Goal: Information Seeking & Learning: Learn about a topic

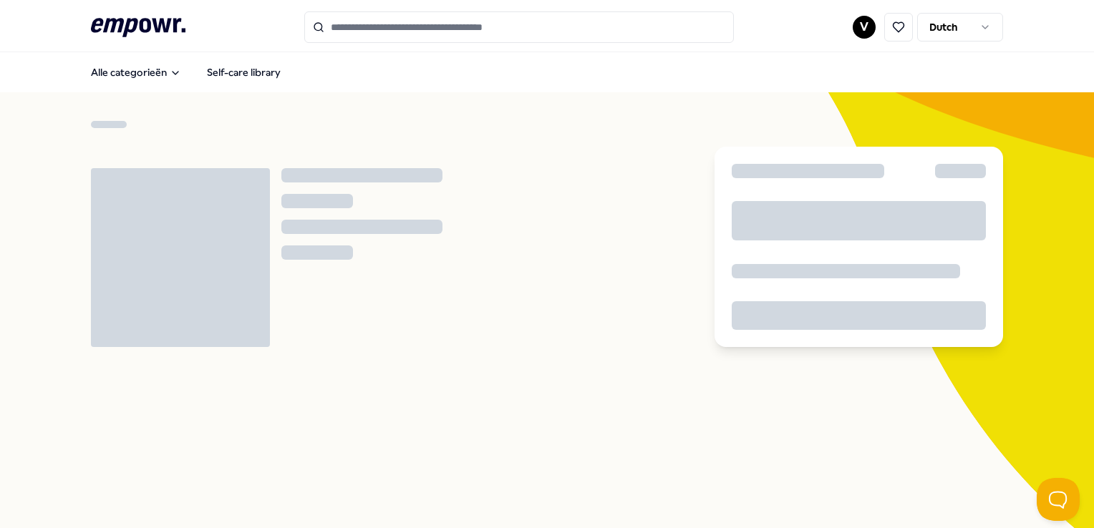
click at [407, 27] on input "Search for products, categories or subcategories" at bounding box center [518, 26] width 429 height 31
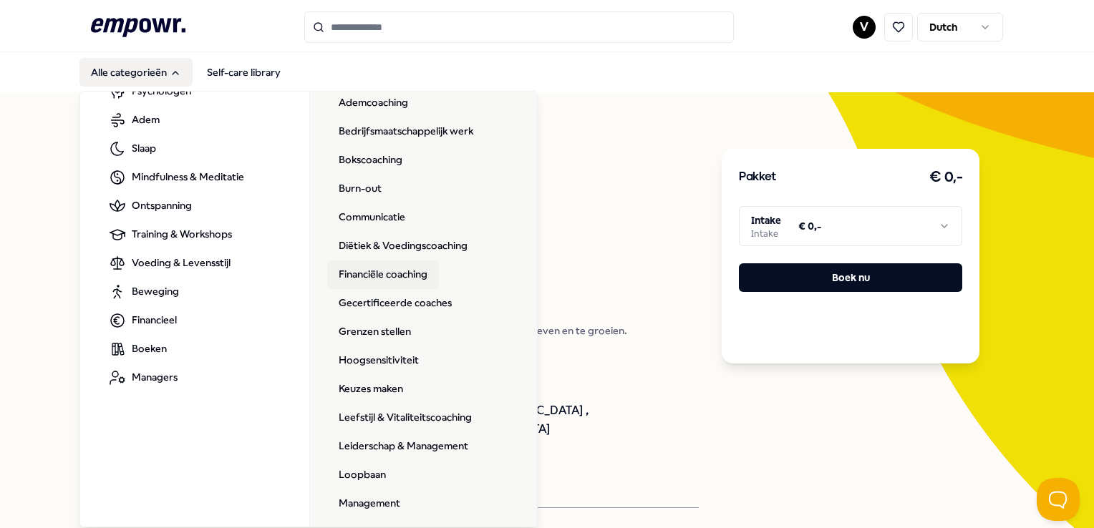
scroll to position [94, 0]
click at [371, 218] on link "Communicatie" at bounding box center [371, 219] width 89 height 29
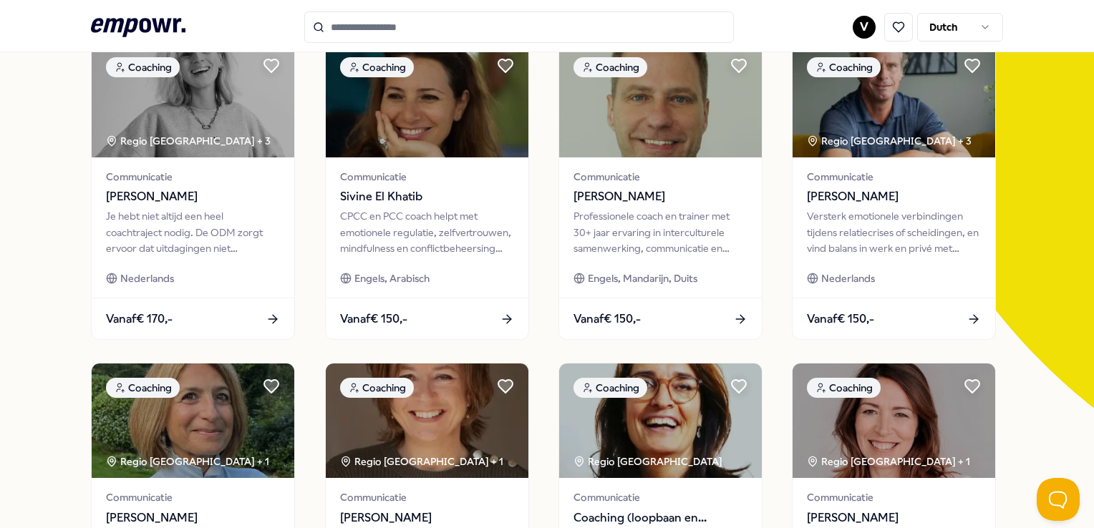
scroll to position [135, 0]
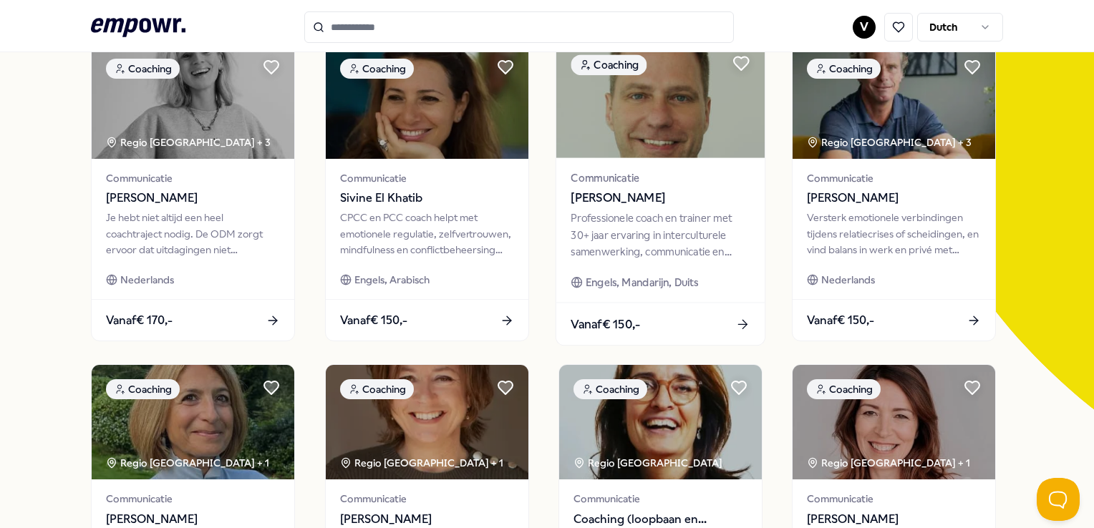
click at [661, 193] on span "[PERSON_NAME]" at bounding box center [659, 198] width 179 height 19
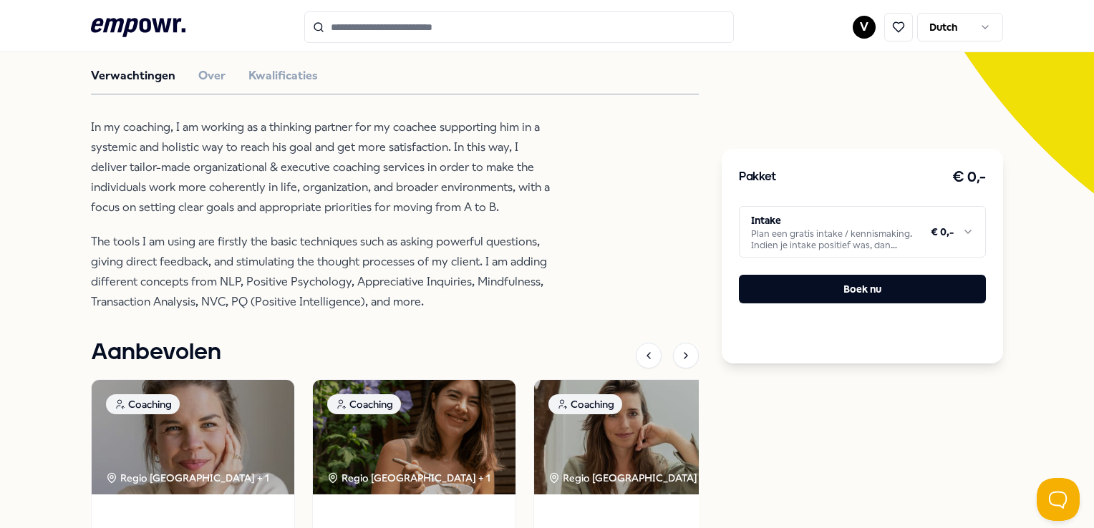
scroll to position [351, 0]
click at [215, 72] on button "Over" at bounding box center [211, 75] width 27 height 19
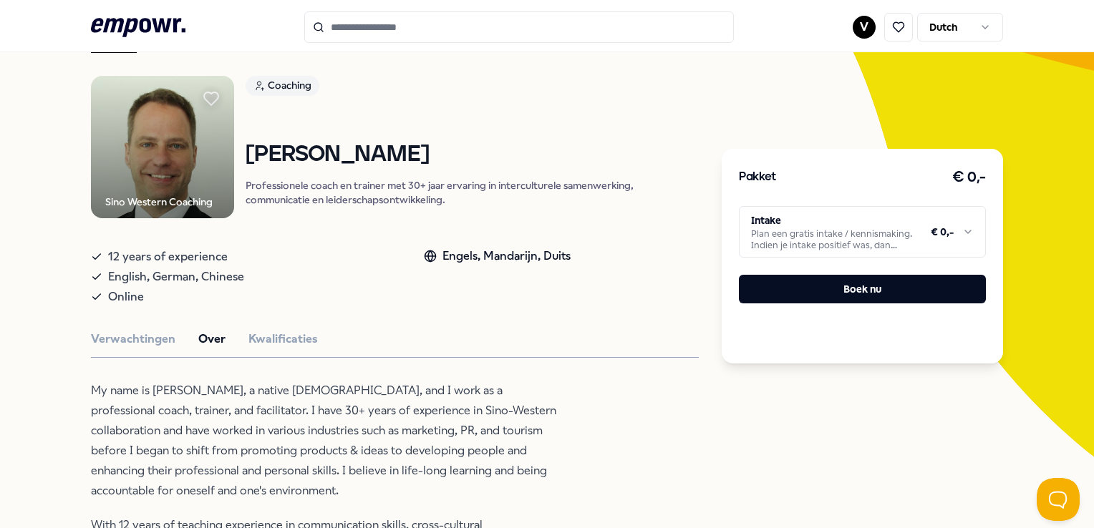
scroll to position [86, 0]
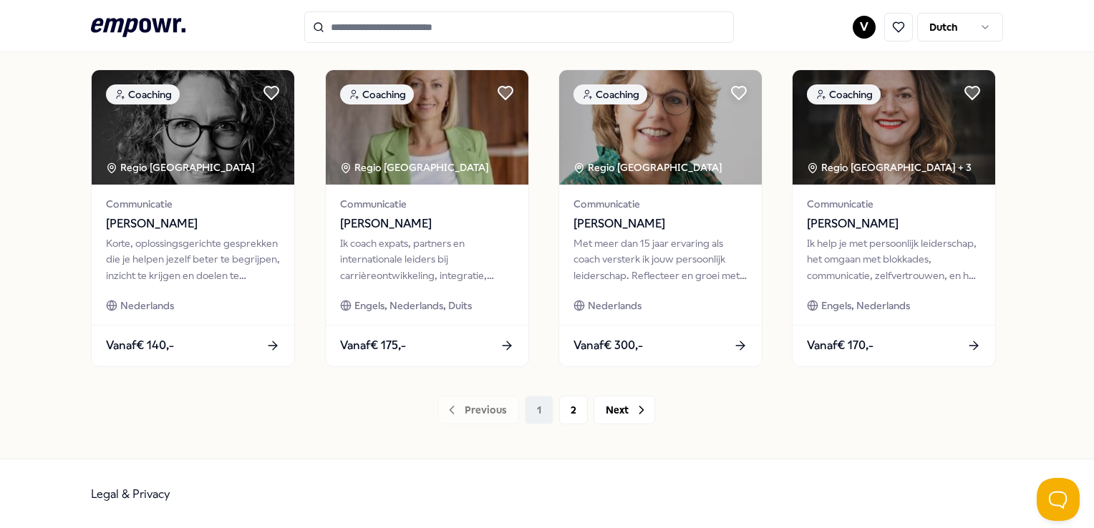
scroll to position [750, 0]
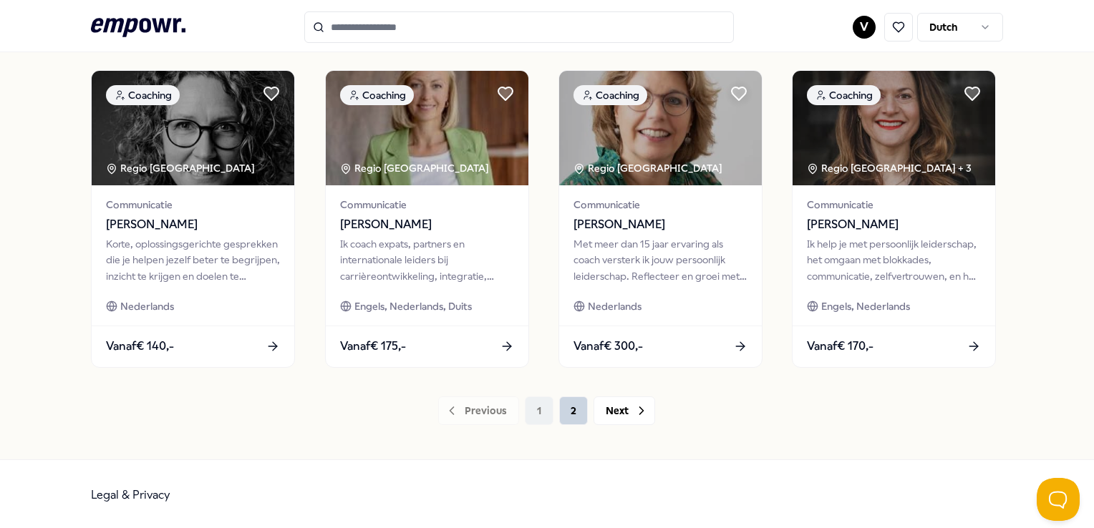
click at [565, 410] on button "2" at bounding box center [573, 411] width 29 height 29
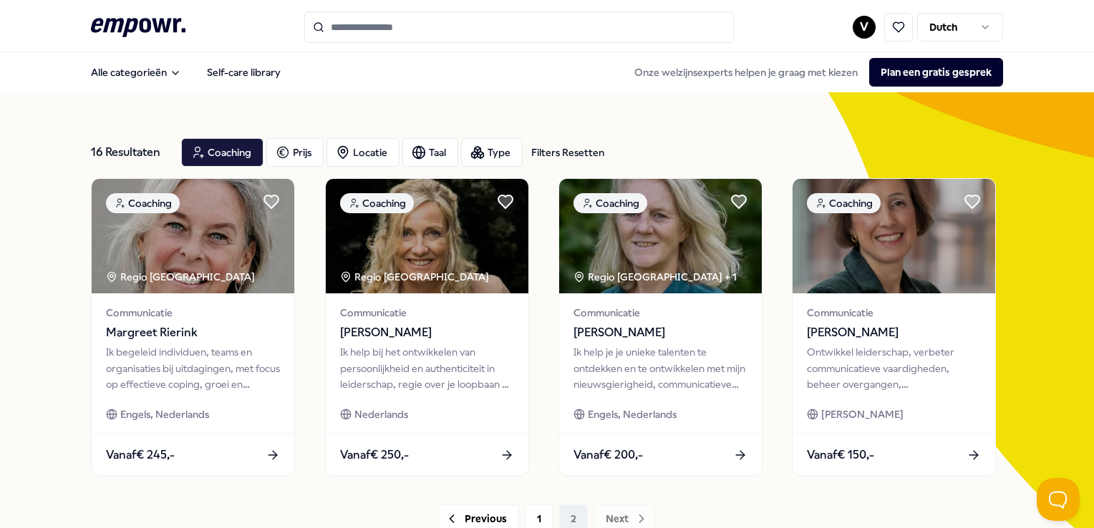
scroll to position [110, 0]
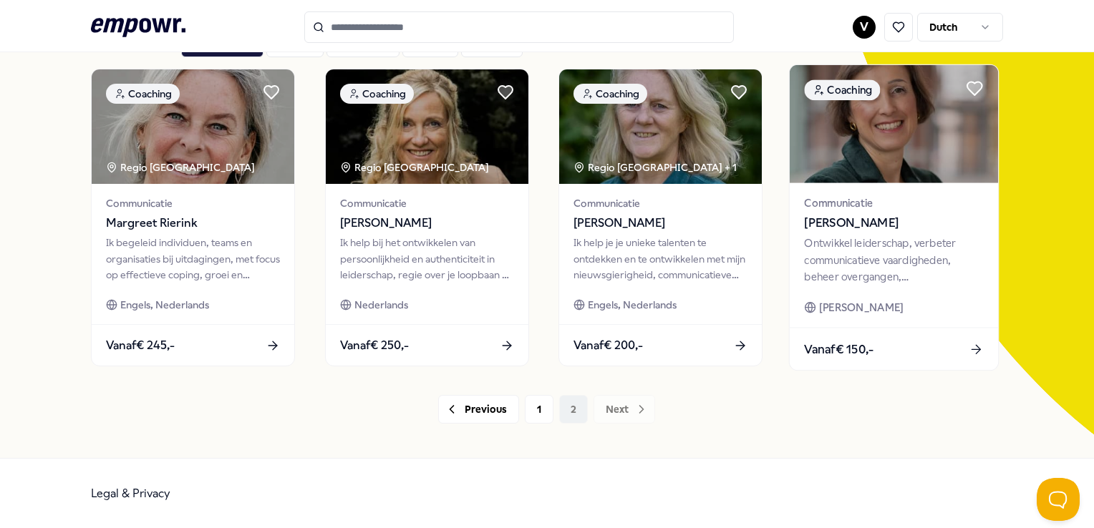
click at [853, 203] on span "Communicatie" at bounding box center [894, 203] width 179 height 16
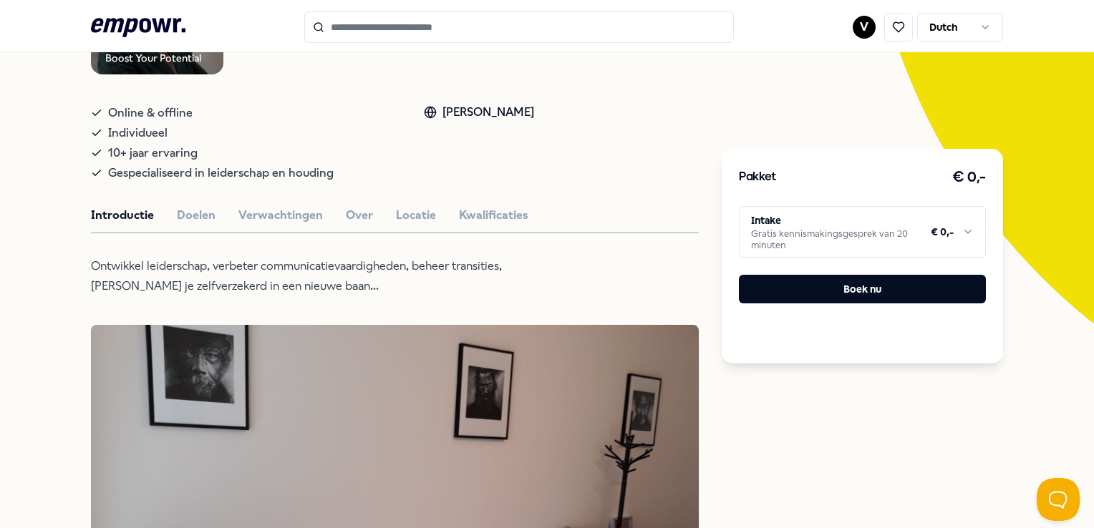
scroll to position [220, 0]
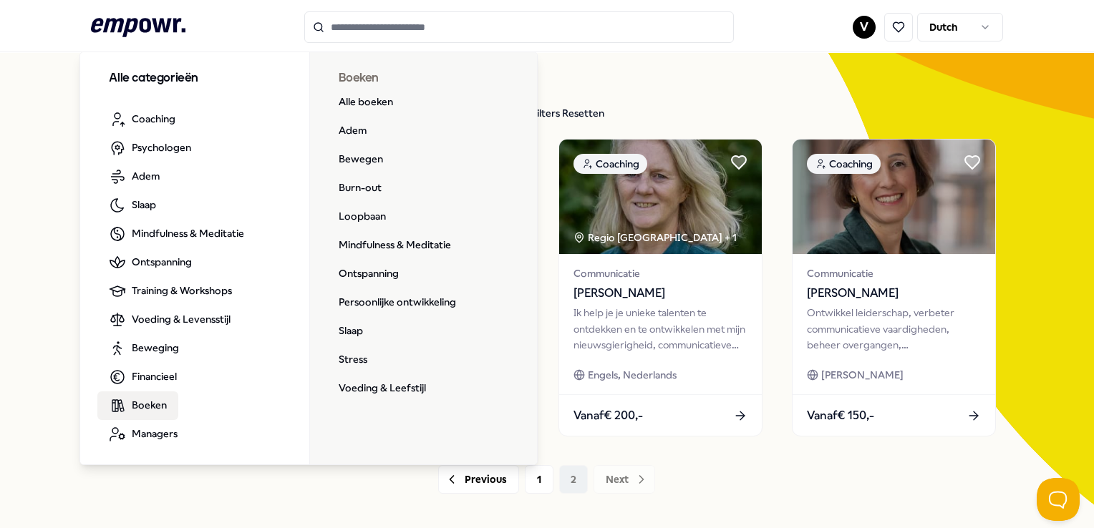
scroll to position [47, 0]
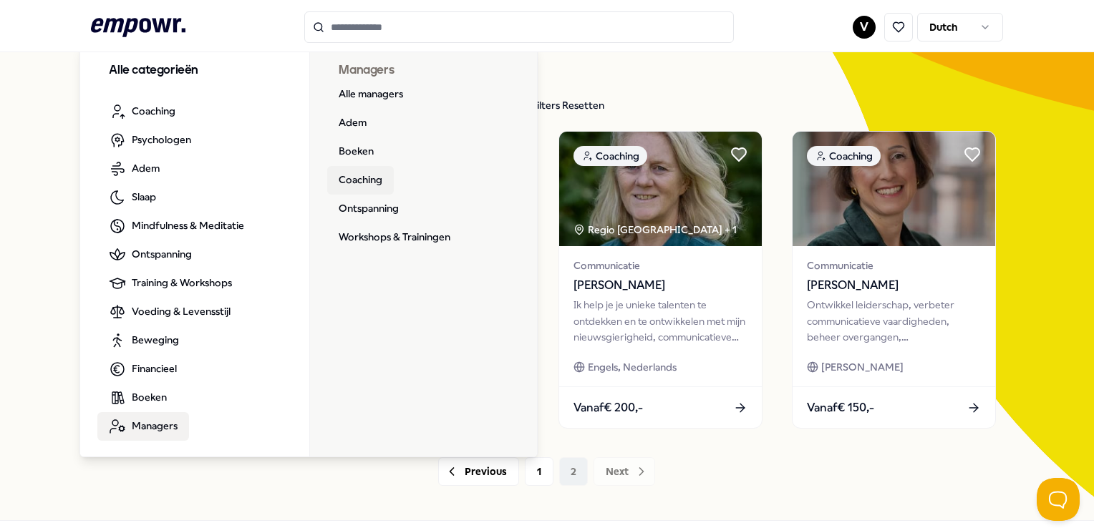
click at [355, 176] on link "Coaching" at bounding box center [360, 180] width 67 height 29
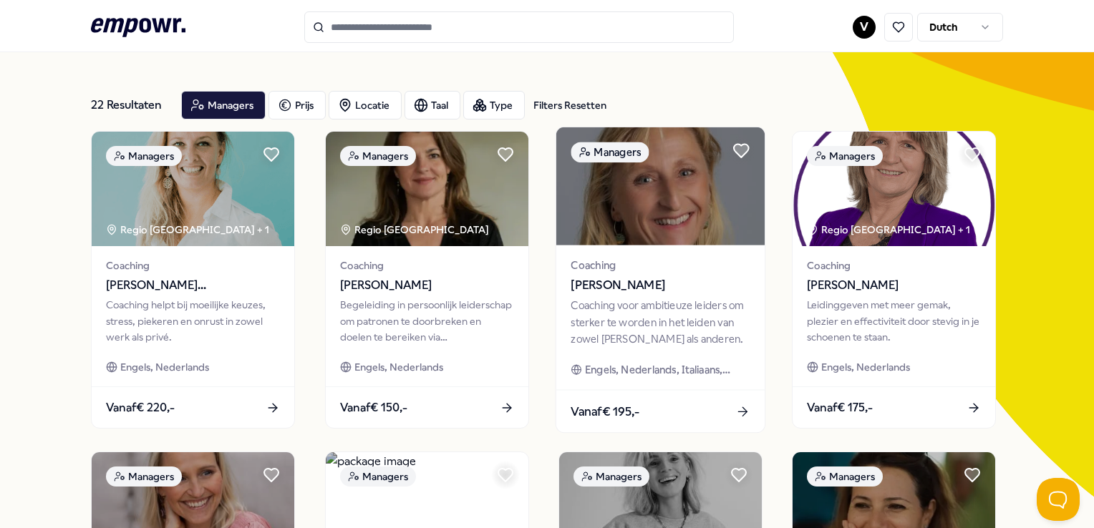
click at [598, 296] on div "Coaching [PERSON_NAME] Coaching voor ambitieuze leiders om sterker te worden in…" at bounding box center [660, 318] width 208 height 145
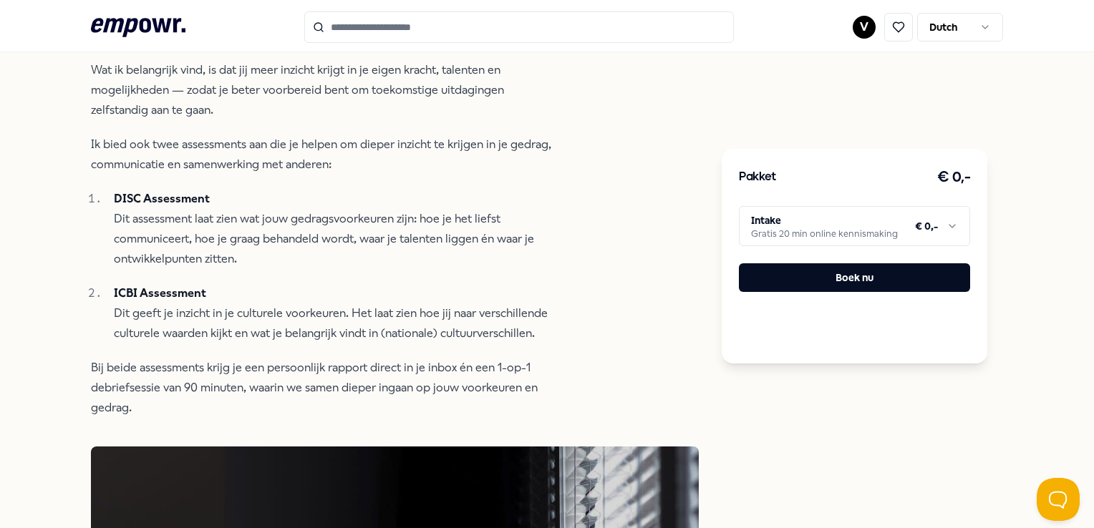
scroll to position [583, 0]
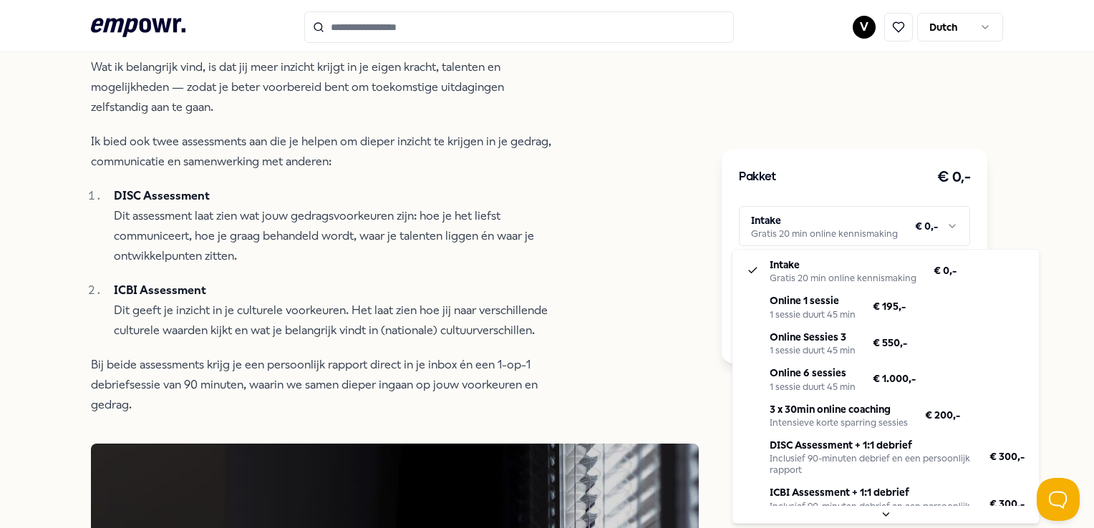
click at [829, 238] on html ".empowr-logo_svg__cls-1{fill:#03032f} V Dutch Alle categorieën Self-care librar…" at bounding box center [547, 264] width 1094 height 528
click at [828, 236] on html ".empowr-logo_svg__cls-1{fill:#03032f} V Dutch Alle categorieën Self-care librar…" at bounding box center [547, 264] width 1094 height 528
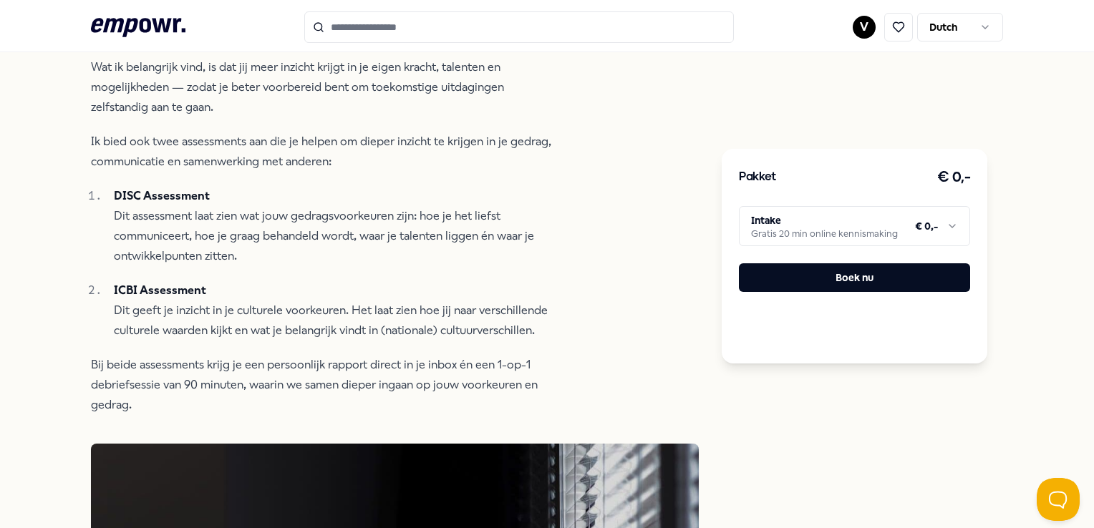
click at [828, 236] on html ".empowr-logo_svg__cls-1{fill:#03032f} V Dutch Alle categorieën Self-care librar…" at bounding box center [547, 264] width 1094 height 528
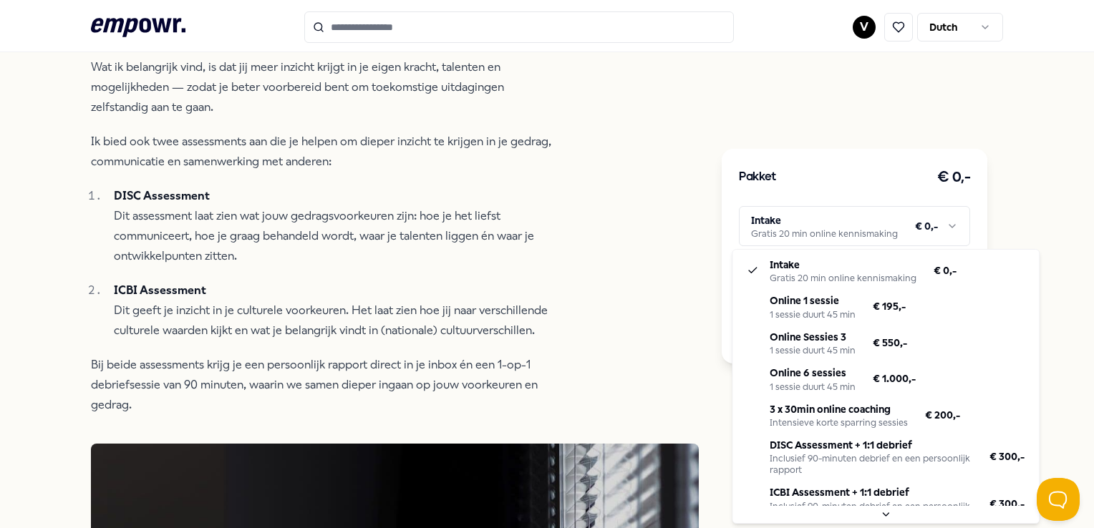
click at [828, 236] on html ".empowr-logo_svg__cls-1{fill:#03032f} V Dutch Alle categorieën Self-care librar…" at bounding box center [547, 264] width 1094 height 528
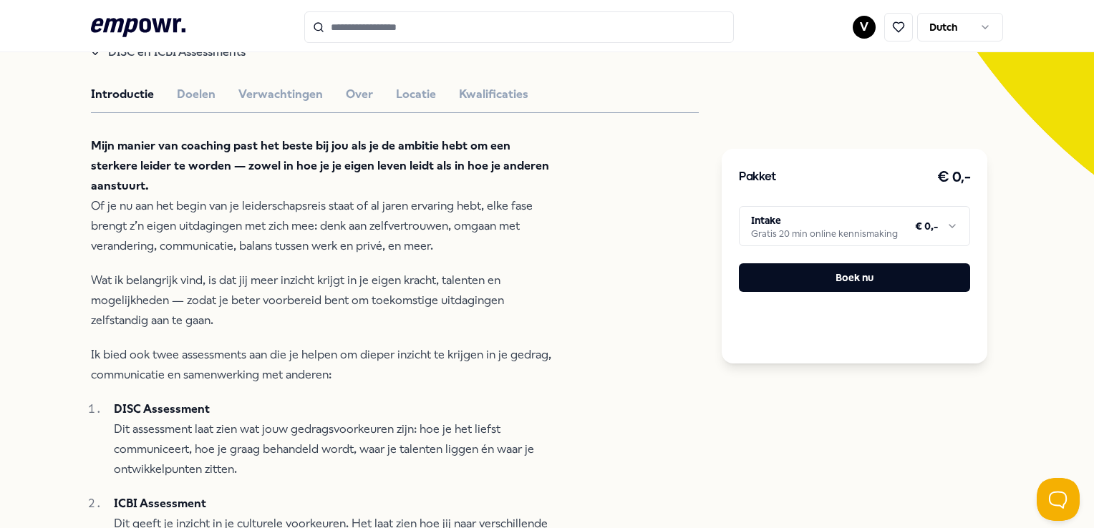
scroll to position [369, 0]
click at [208, 105] on button "Doelen" at bounding box center [196, 95] width 39 height 19
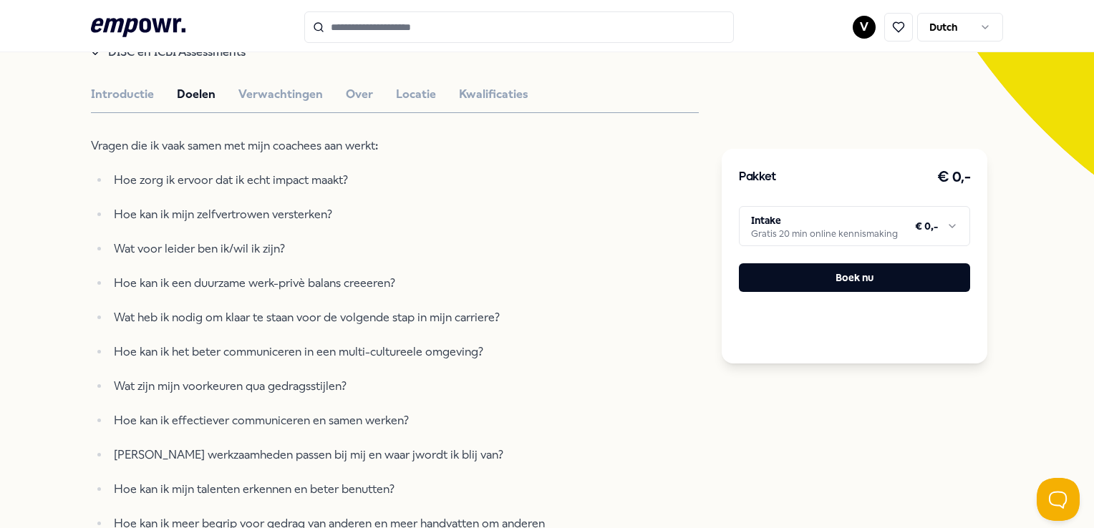
scroll to position [334, 0]
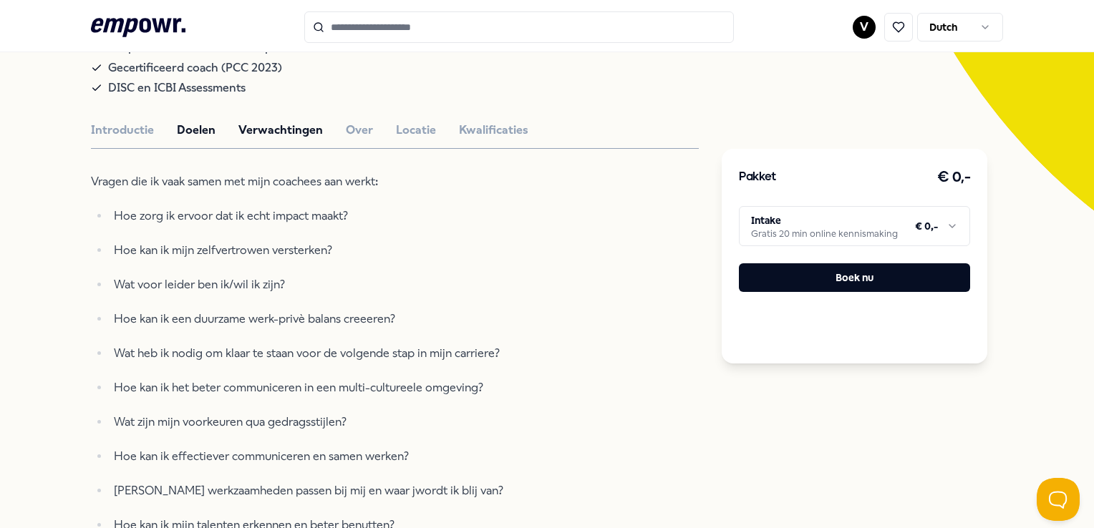
click at [306, 140] on button "Verwachtingen" at bounding box center [280, 130] width 84 height 19
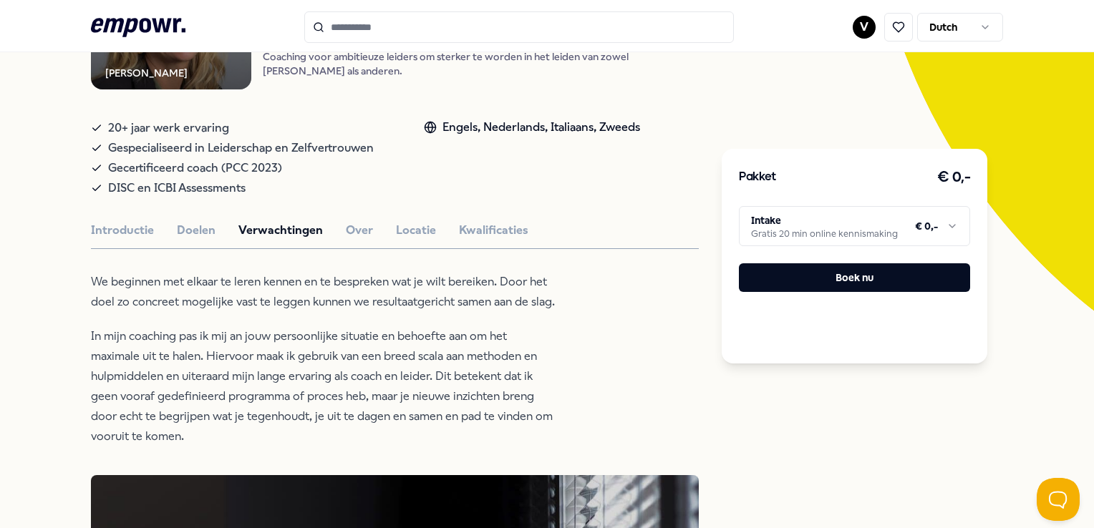
scroll to position [232, 0]
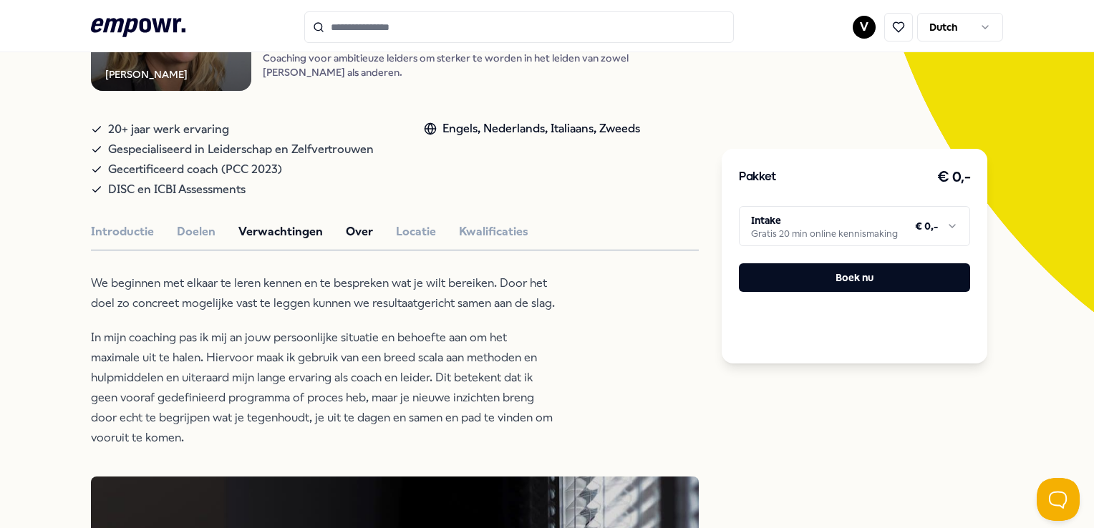
click at [359, 241] on button "Over" at bounding box center [359, 232] width 27 height 19
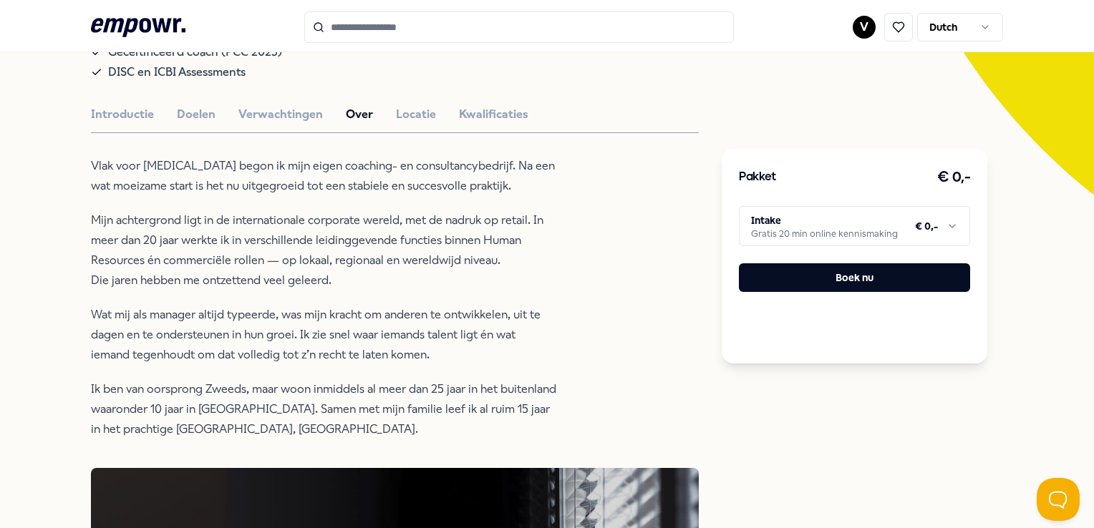
scroll to position [348, 0]
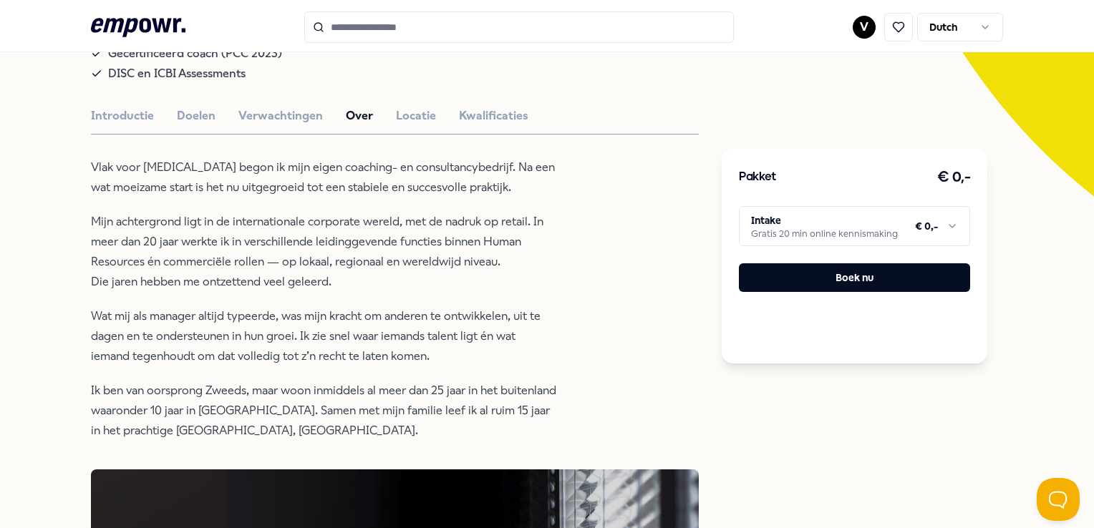
click at [399, 272] on p "Mijn achtergrond ligt in de internationale corporate wereld, met de nadruk op r…" at bounding box center [323, 252] width 465 height 80
drag, startPoint x: 399, startPoint y: 272, endPoint x: 388, endPoint y: 293, distance: 24.3
click at [388, 292] on p "Mijn achtergrond ligt in de internationale corporate wereld, met de nadruk op r…" at bounding box center [323, 252] width 465 height 80
click at [415, 122] on button "Locatie" at bounding box center [416, 116] width 40 height 19
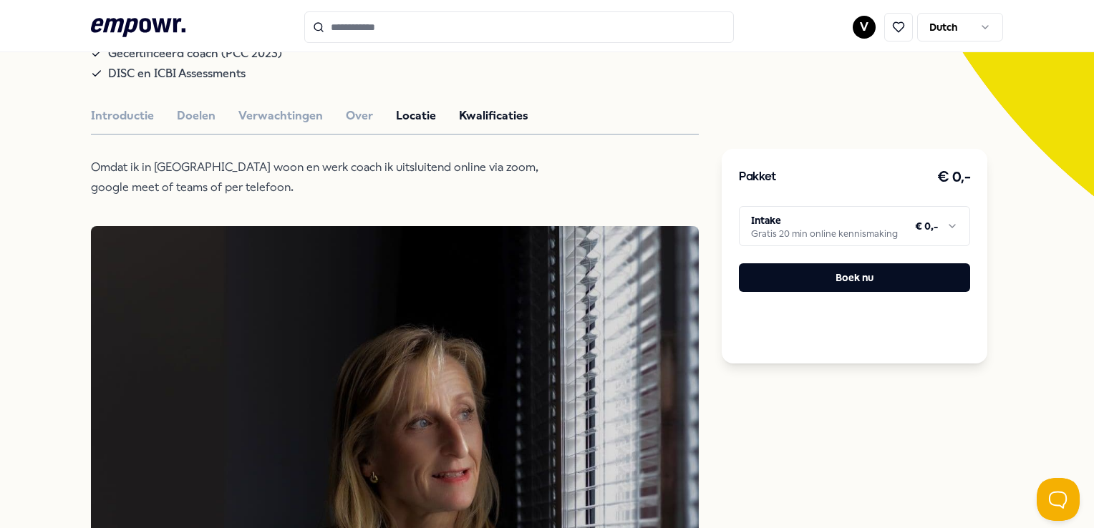
click at [459, 125] on button "Kwalificaties" at bounding box center [493, 116] width 69 height 19
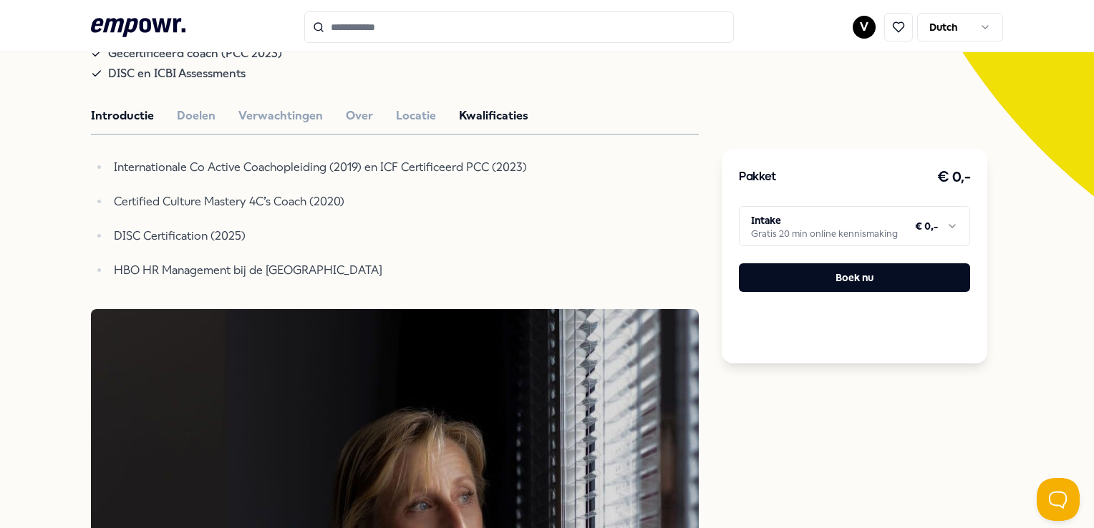
click at [145, 125] on button "Introductie" at bounding box center [122, 116] width 63 height 19
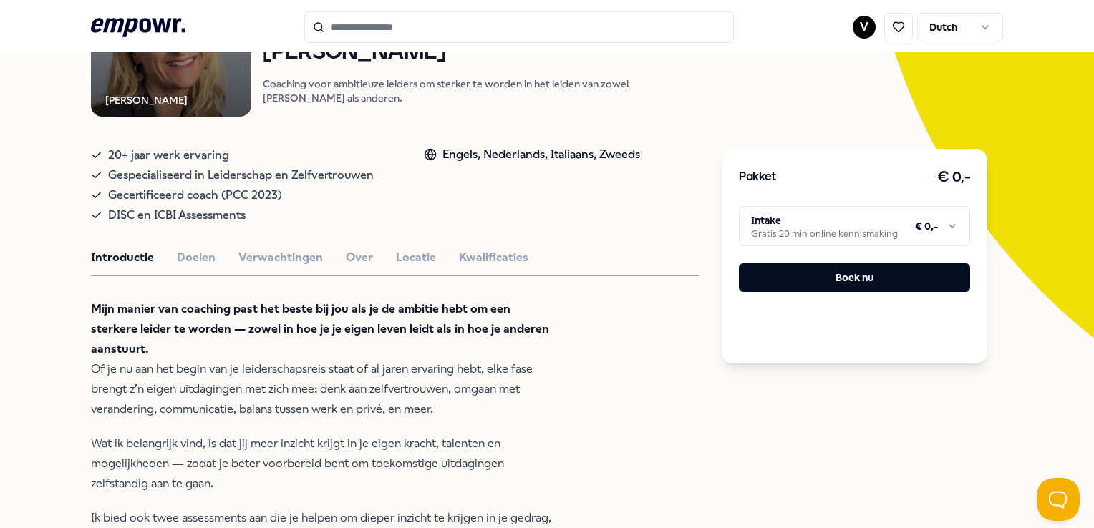
scroll to position [0, 0]
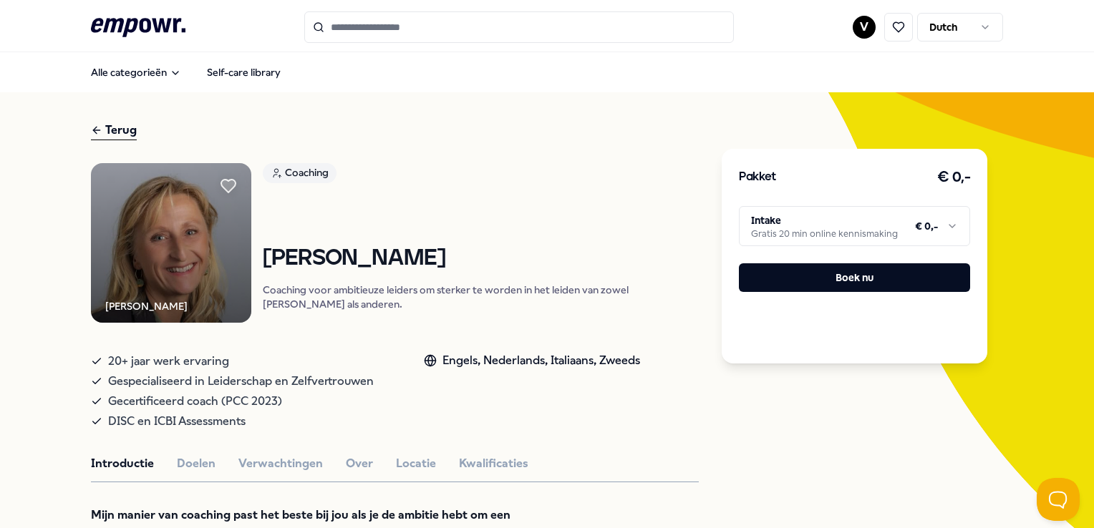
click at [0, 103] on html ".empowr-logo_svg__cls-1{fill:#03032f} V Dutch Alle categorieën Self-care librar…" at bounding box center [547, 264] width 1094 height 528
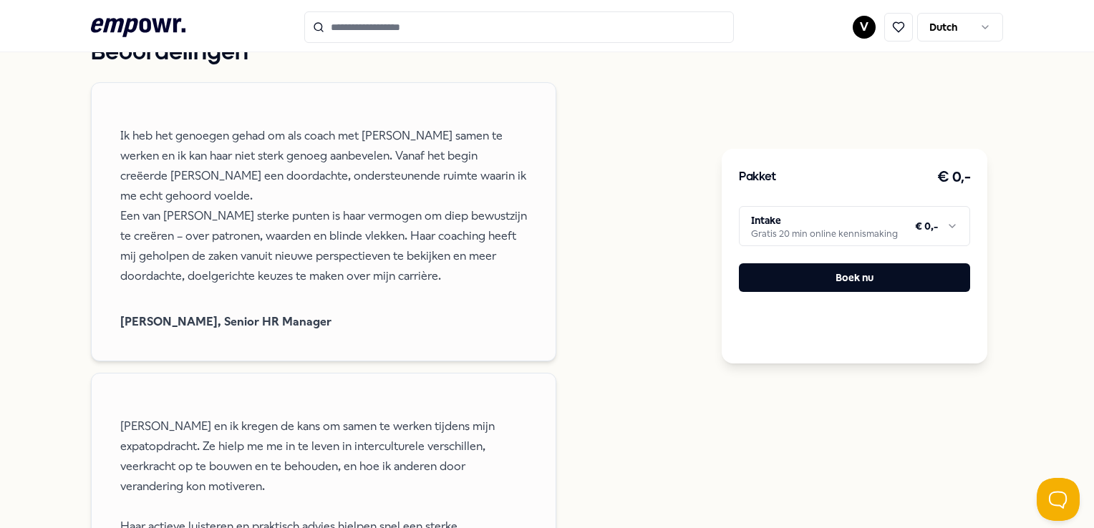
scroll to position [1506, 0]
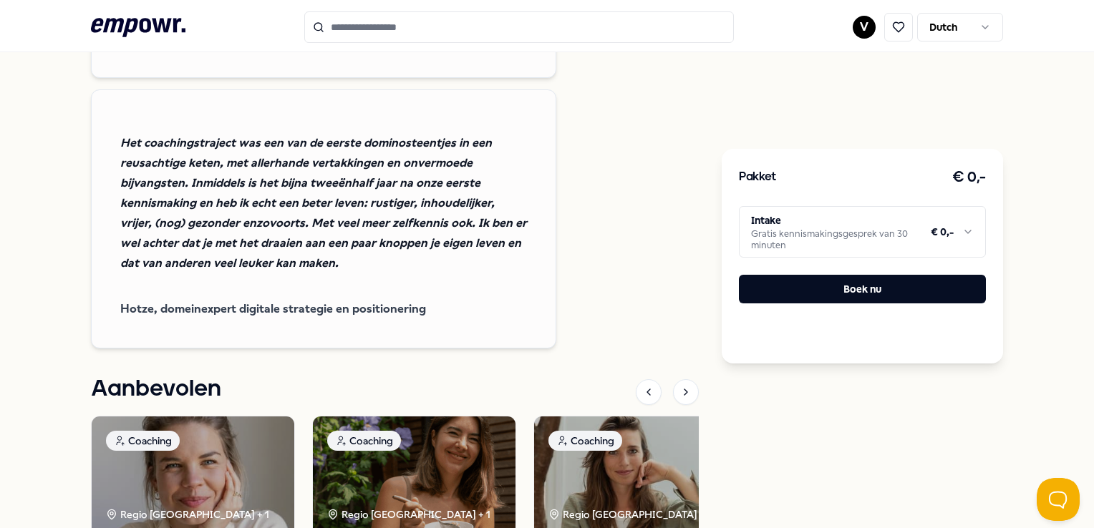
scroll to position [1422, 0]
